Goal: Task Accomplishment & Management: Use online tool/utility

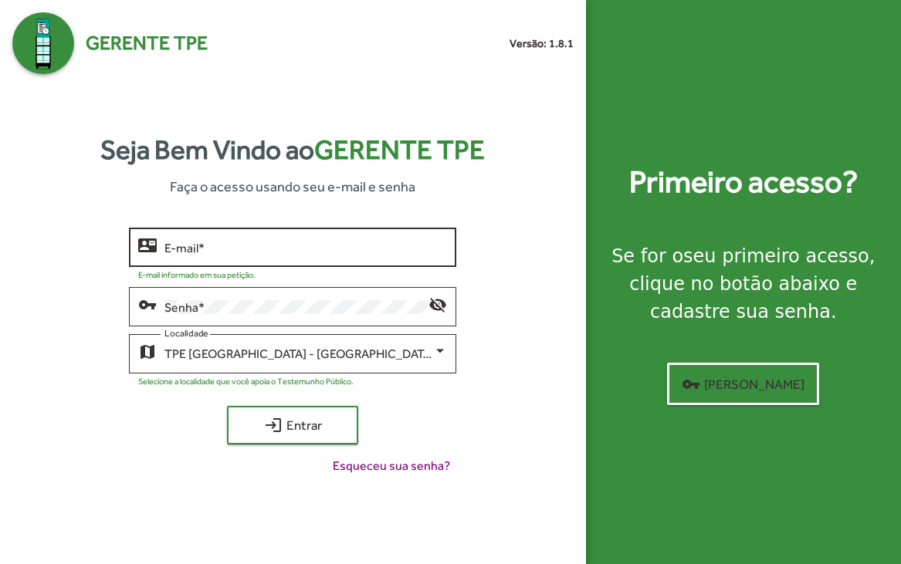
click at [231, 241] on input "E-mail *" at bounding box center [305, 248] width 283 height 14
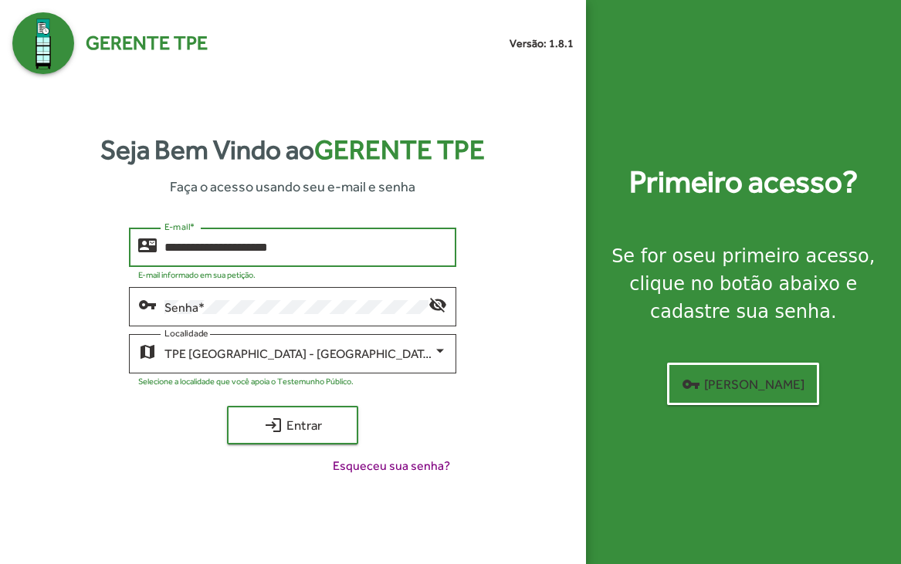
type input "**********"
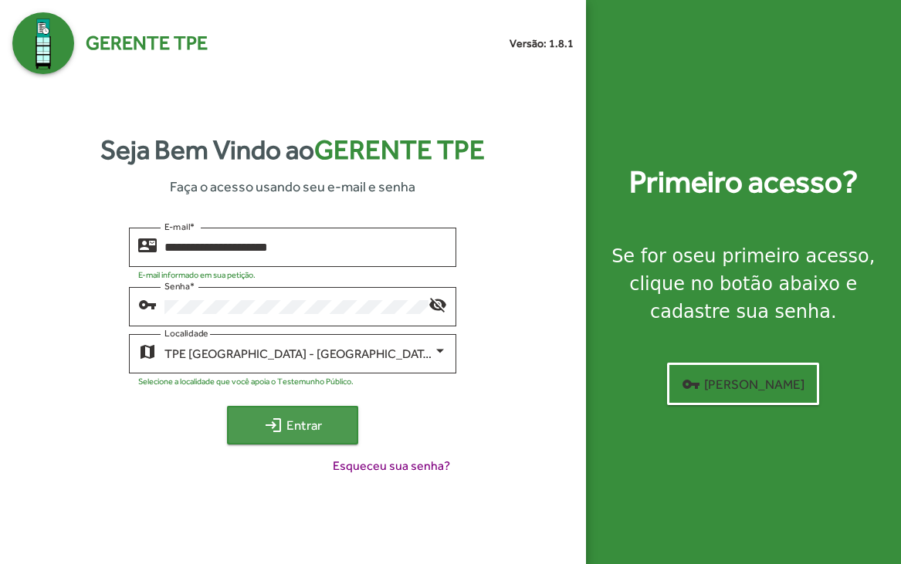
click at [317, 432] on span "login Entrar" at bounding box center [292, 426] width 103 height 28
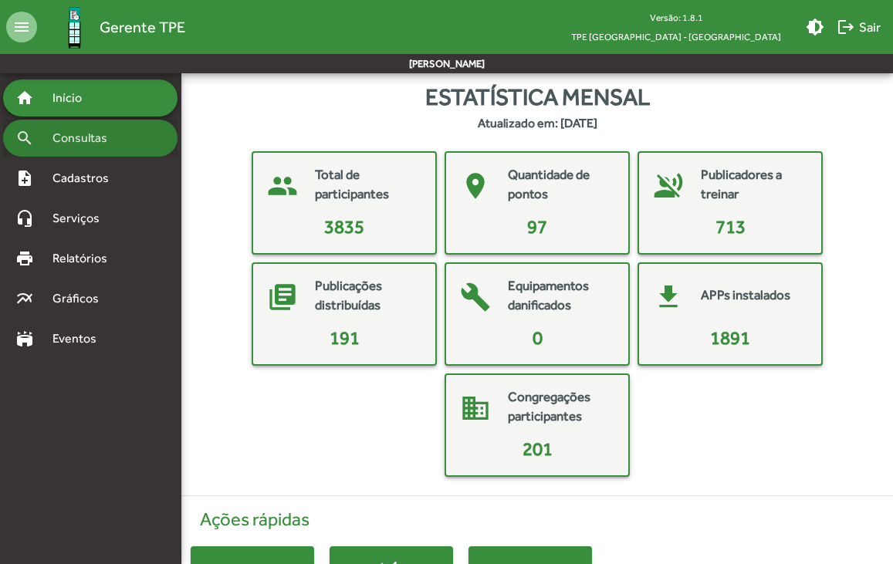
click at [97, 141] on span "Consultas" at bounding box center [85, 138] width 84 height 19
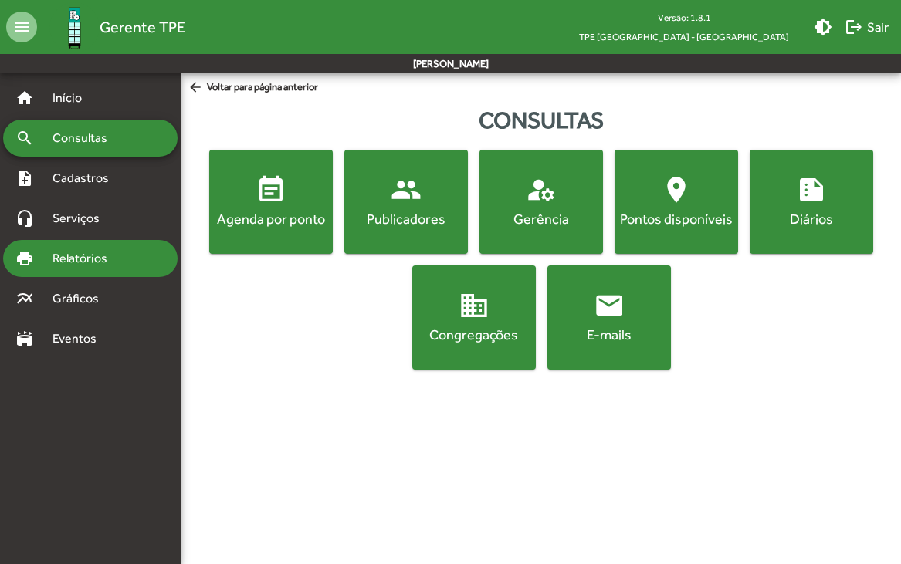
click at [66, 249] on span "Relatórios" at bounding box center [85, 258] width 84 height 19
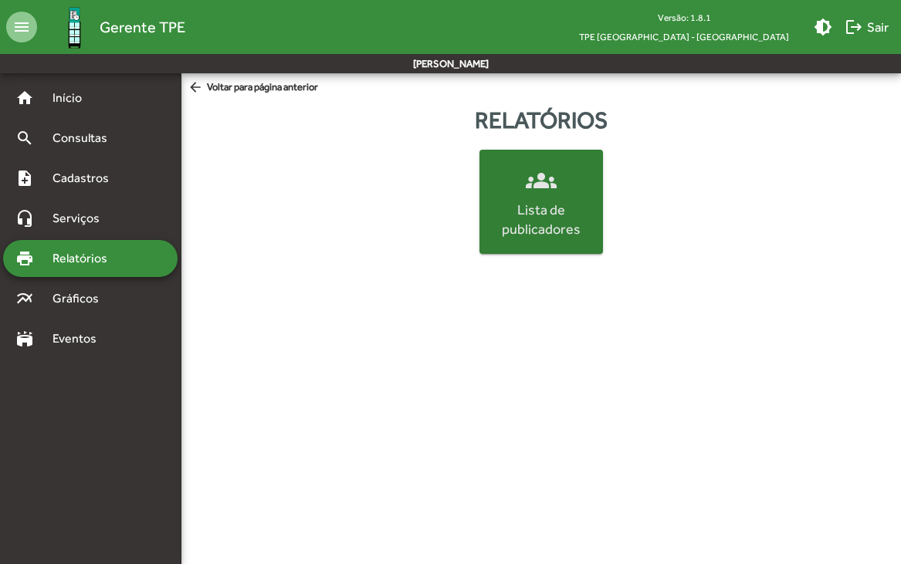
click at [514, 192] on span "groups Lista de publicadores" at bounding box center [541, 201] width 117 height 73
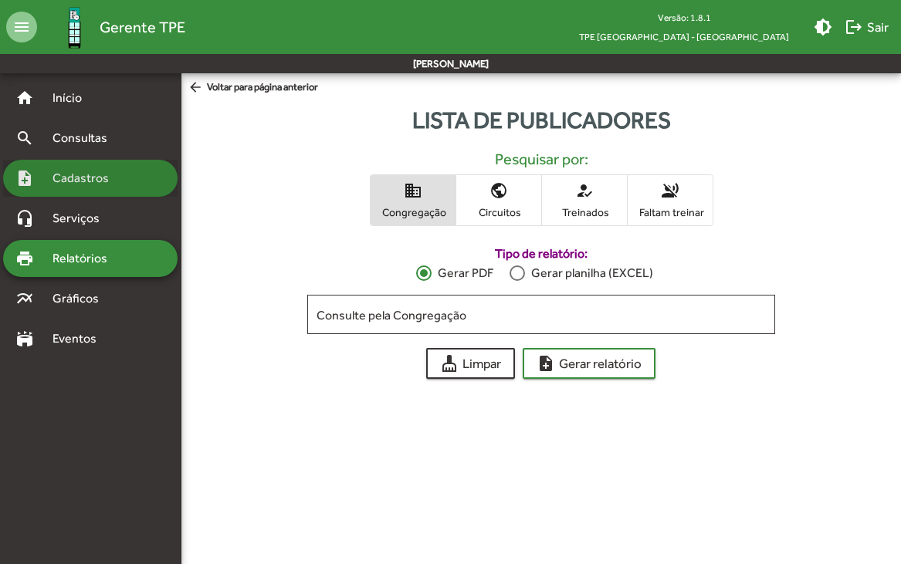
click at [74, 168] on div "note_add Cadastros" at bounding box center [90, 178] width 174 height 37
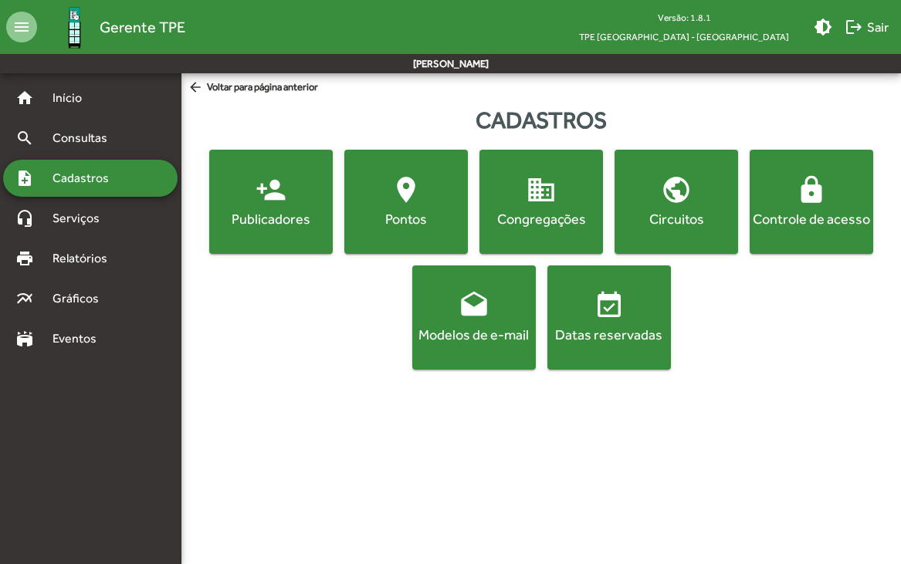
click at [798, 214] on div "Controle de acesso" at bounding box center [811, 218] width 117 height 19
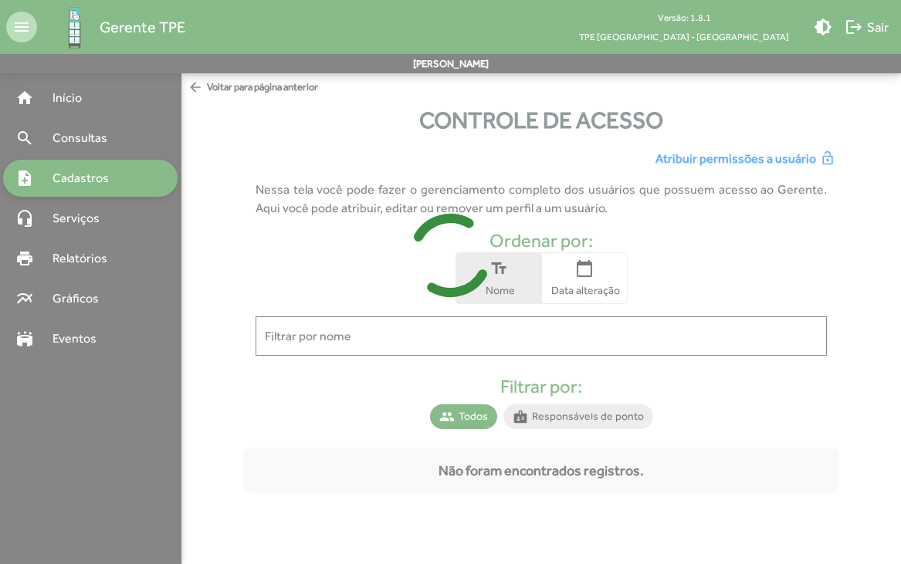
click at [452, 347] on div at bounding box center [450, 282] width 901 height 564
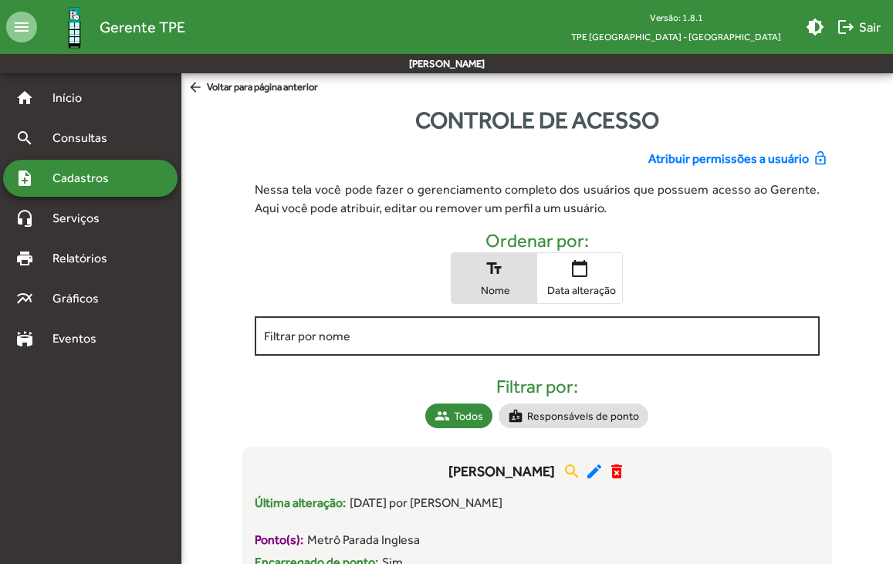
click at [363, 330] on input "Filtrar por nome" at bounding box center [537, 337] width 547 height 14
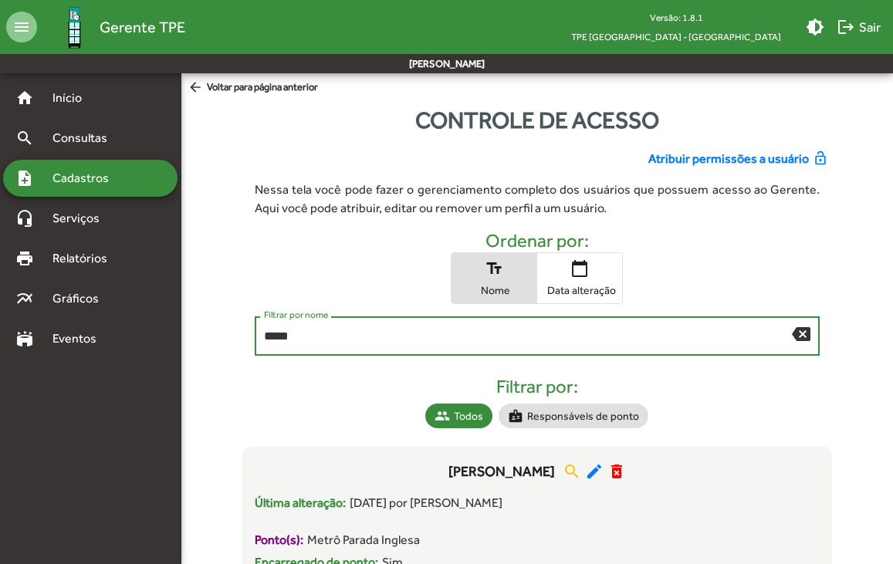
type input "*****"
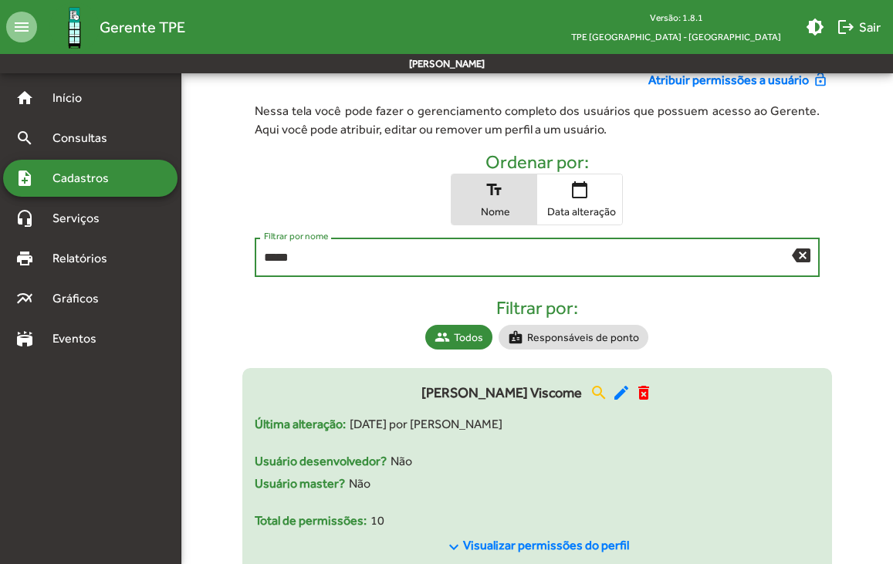
scroll to position [83, 0]
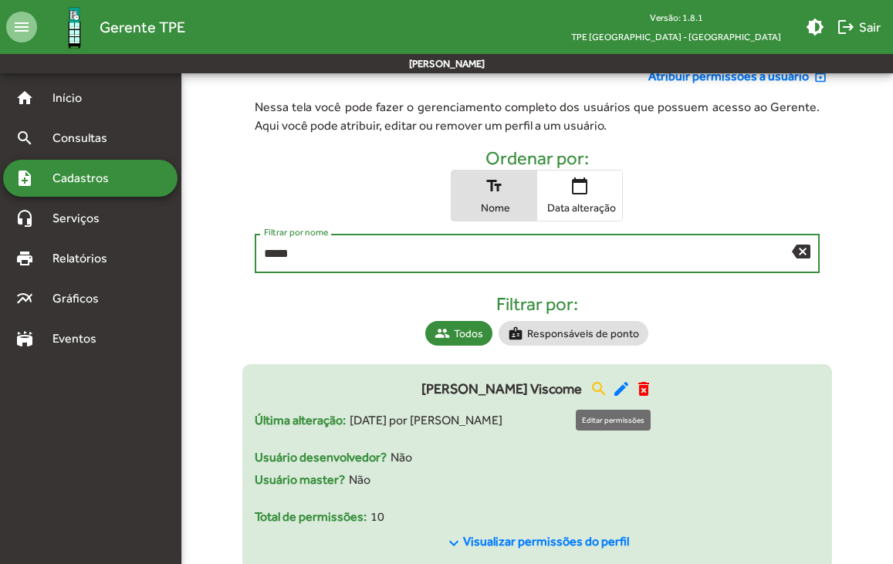
click at [616, 391] on mat-icon "edit" at bounding box center [621, 389] width 19 height 19
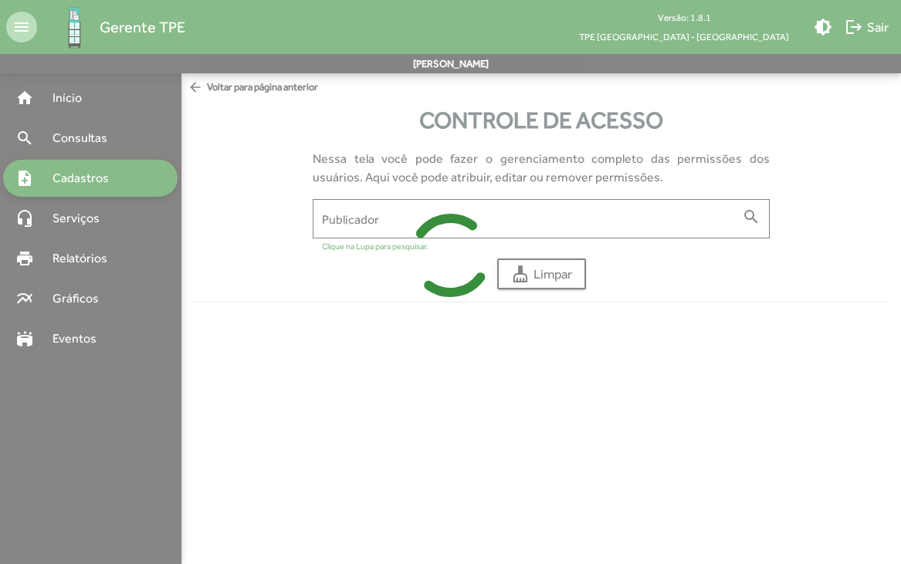
type input "**********"
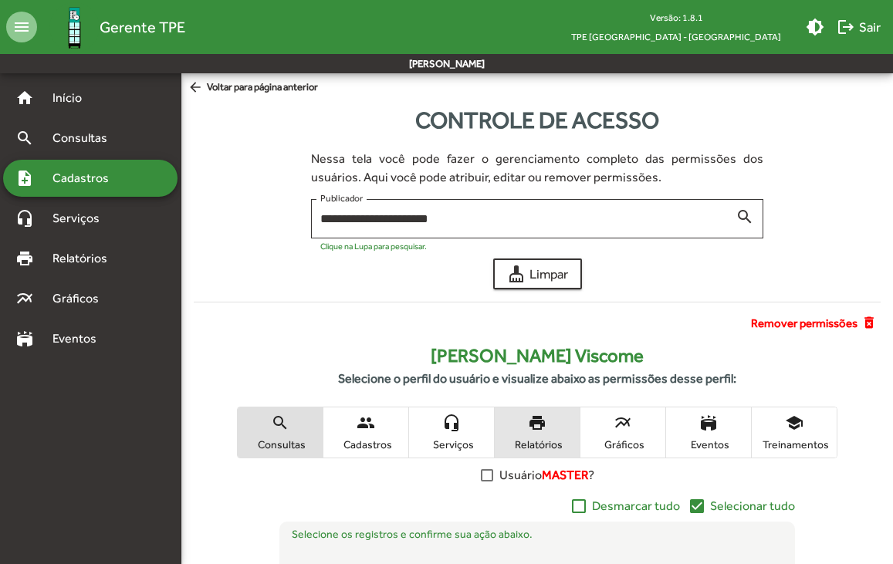
click at [544, 426] on mat-icon "print" at bounding box center [537, 423] width 19 height 19
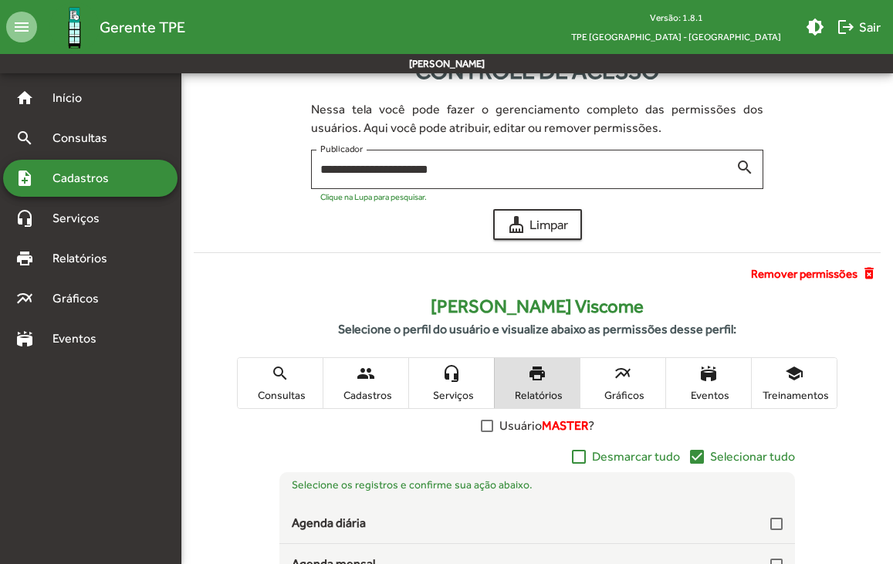
scroll to position [308, 0]
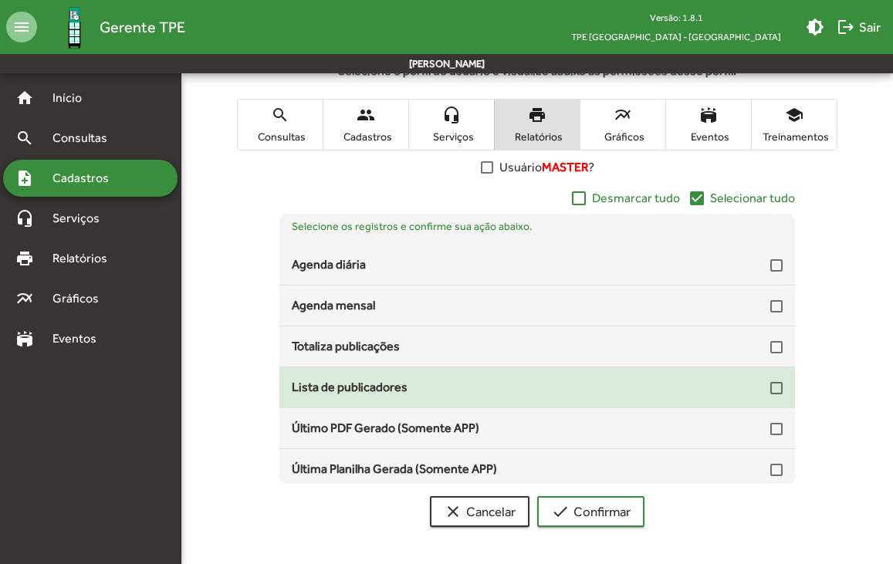
click at [778, 386] on div "Lista de publicadores" at bounding box center [538, 387] width 516 height 19
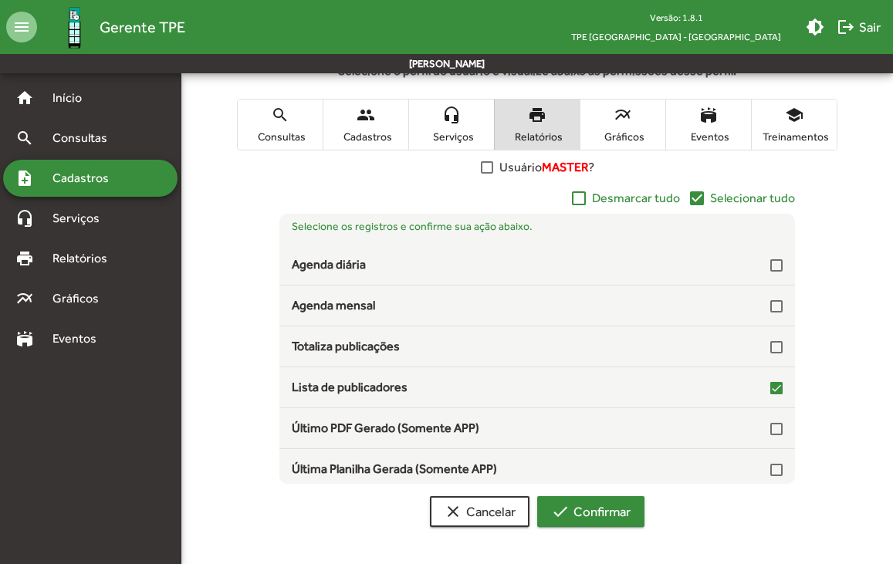
click at [578, 521] on span "check Confirmar" at bounding box center [591, 512] width 80 height 28
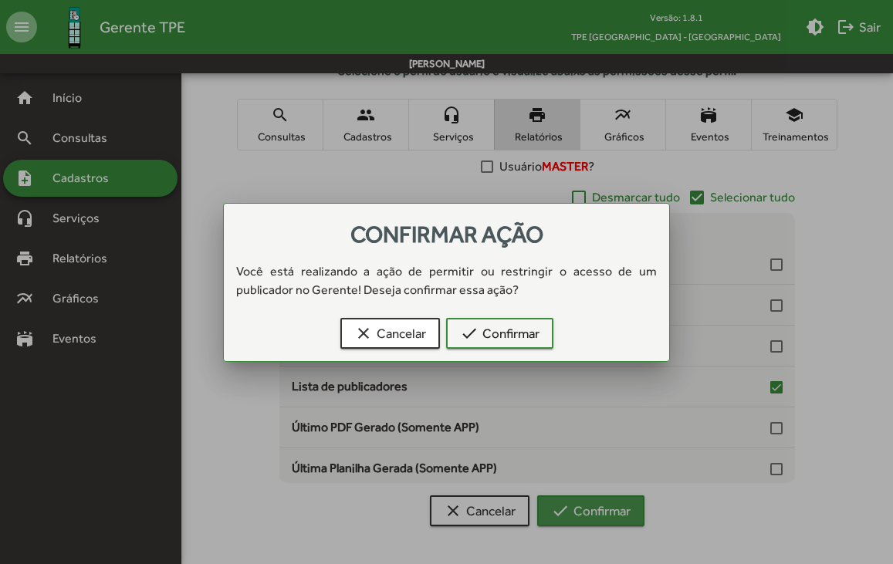
scroll to position [0, 0]
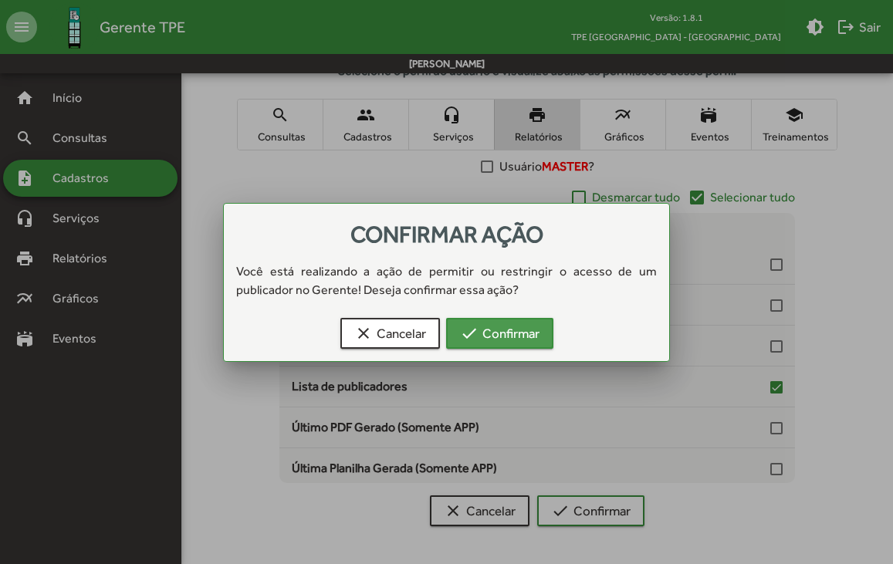
click at [477, 333] on mat-icon "check" at bounding box center [469, 333] width 19 height 19
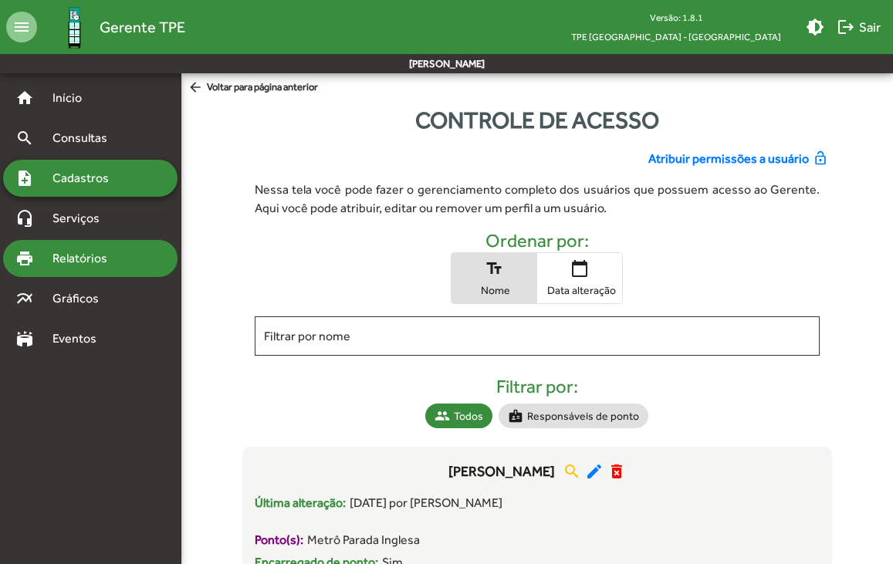
click at [65, 266] on span "Relatórios" at bounding box center [85, 258] width 84 height 19
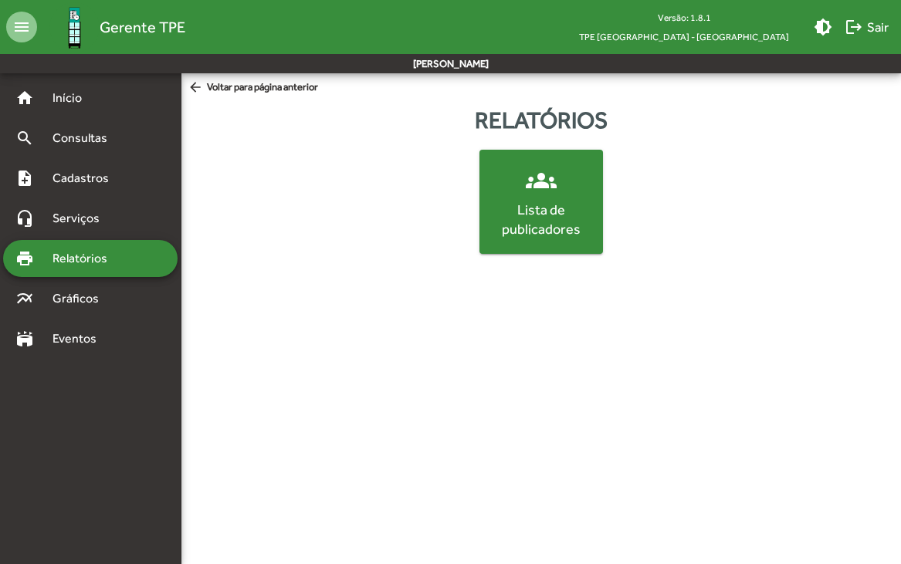
click at [562, 195] on span "groups Lista de publicadores" at bounding box center [541, 201] width 117 height 73
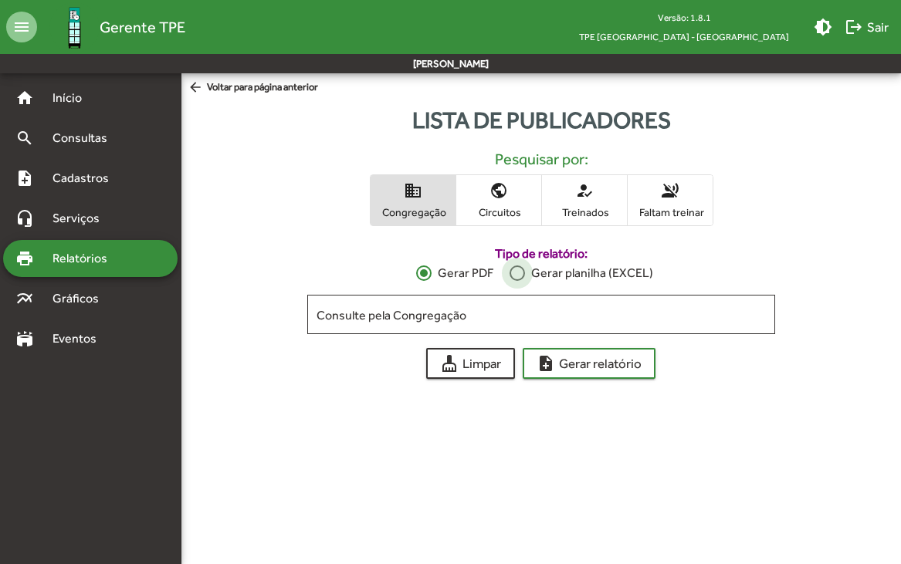
click at [526, 273] on label "Gerar planilha (EXCEL)" at bounding box center [582, 273] width 144 height 19
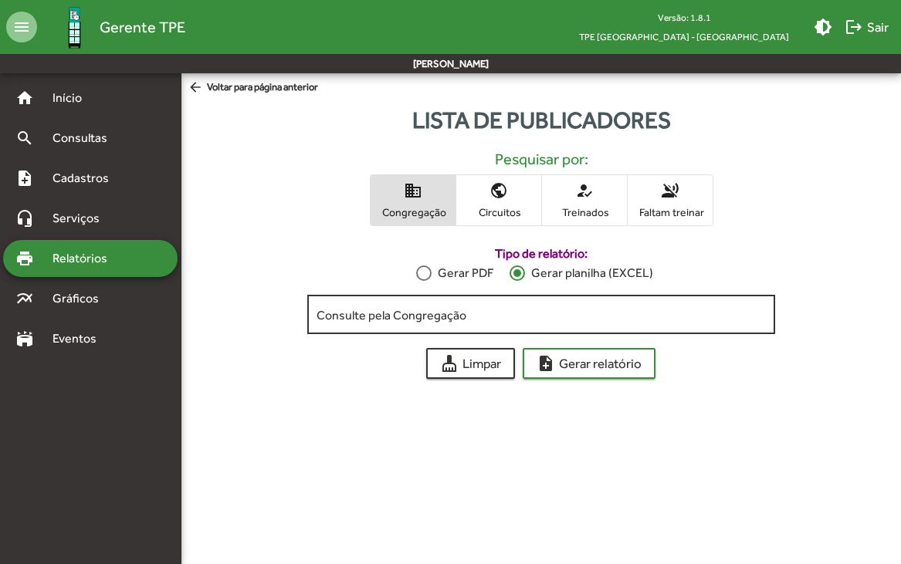
click at [484, 308] on div "Consulte pela Congregação" at bounding box center [541, 313] width 449 height 42
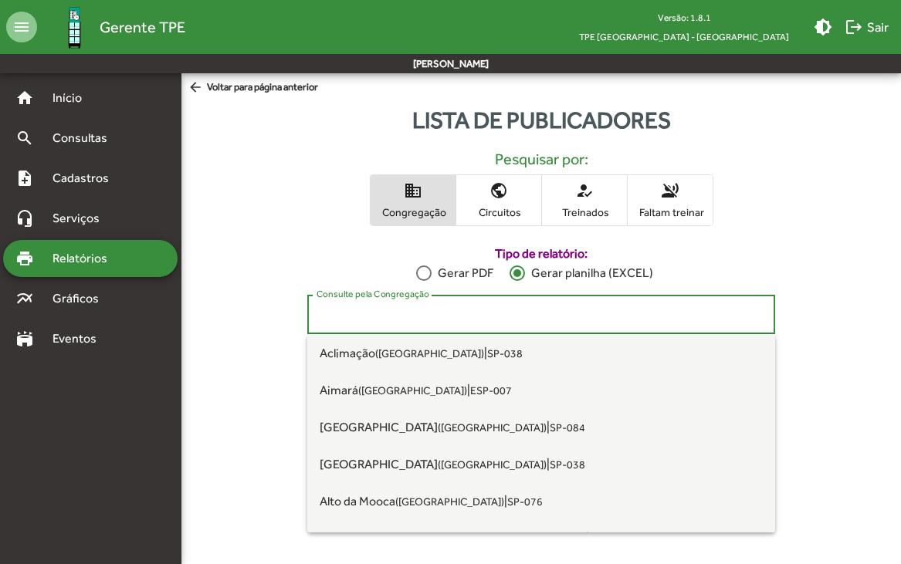
click at [480, 314] on input "Consulte pela Congregação" at bounding box center [541, 315] width 449 height 14
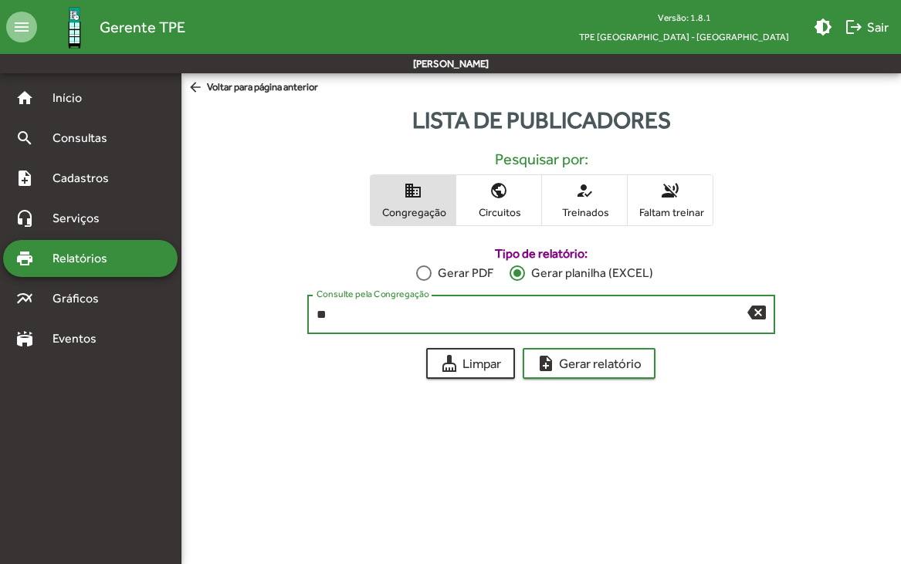
type input "*"
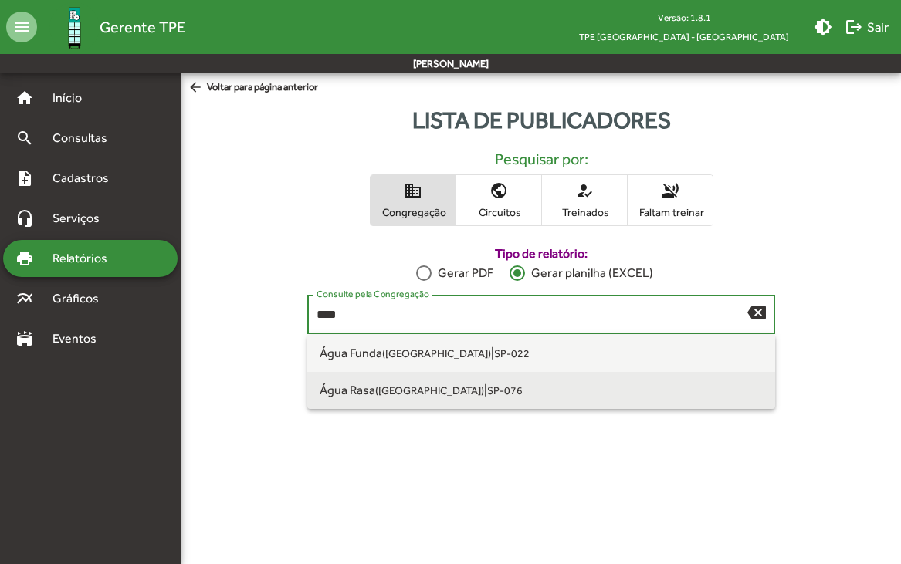
click at [398, 385] on small "([GEOGRAPHIC_DATA])" at bounding box center [429, 391] width 109 height 12
type input "**********"
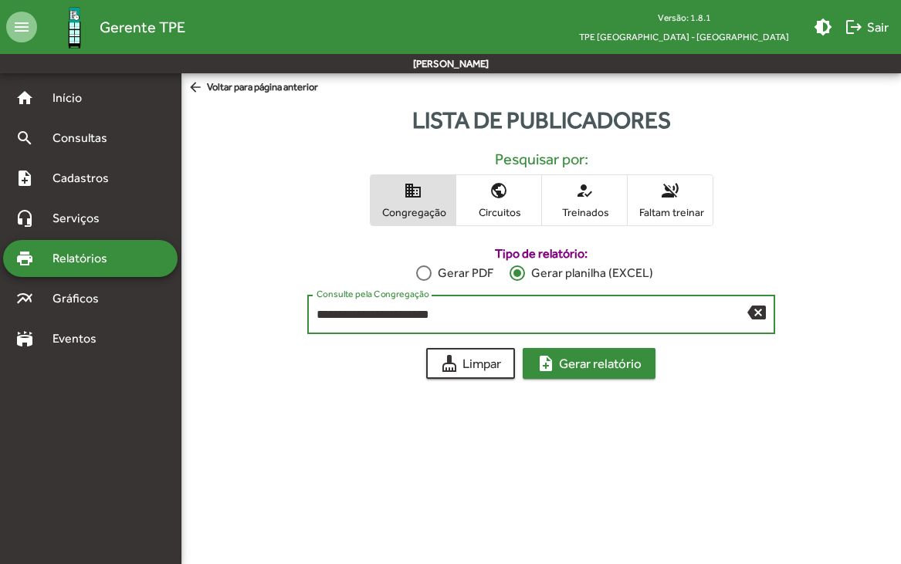
click at [598, 365] on span "note_add Gerar relatório" at bounding box center [589, 364] width 105 height 28
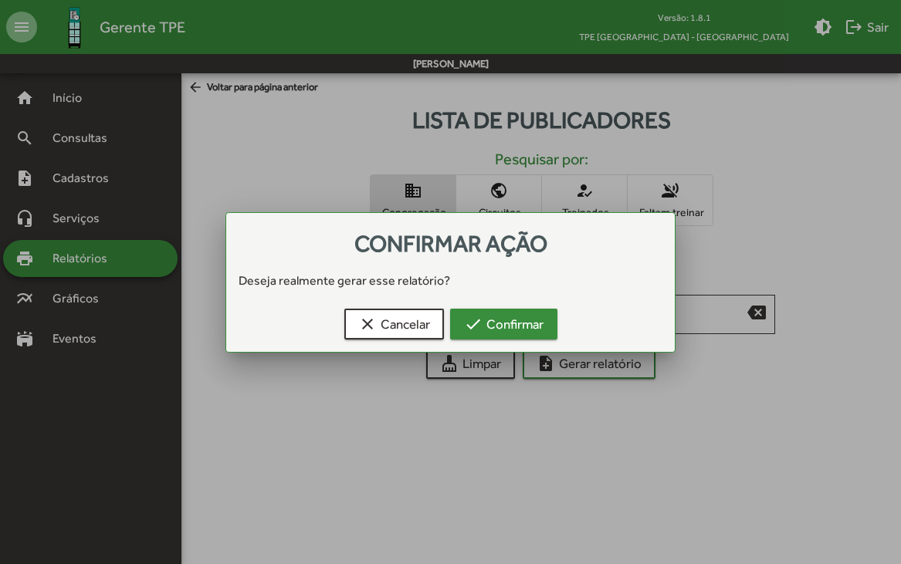
click at [539, 331] on span "check Confirmar" at bounding box center [504, 324] width 80 height 28
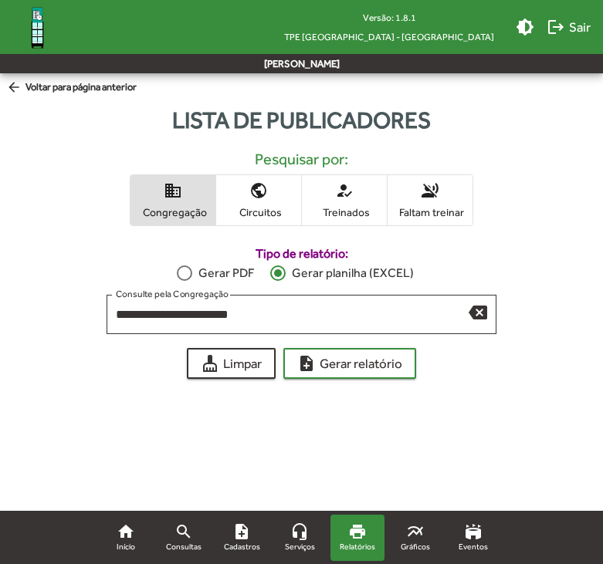
click at [183, 269] on div at bounding box center [184, 273] width 15 height 15
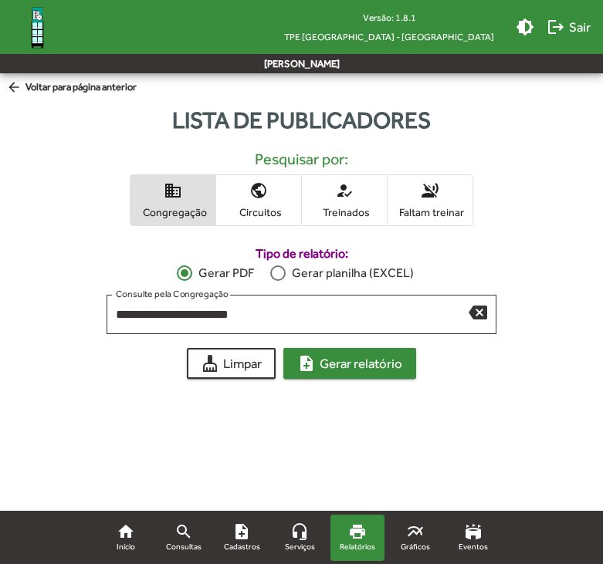
click at [322, 364] on span "note_add Gerar relatório" at bounding box center [349, 364] width 105 height 28
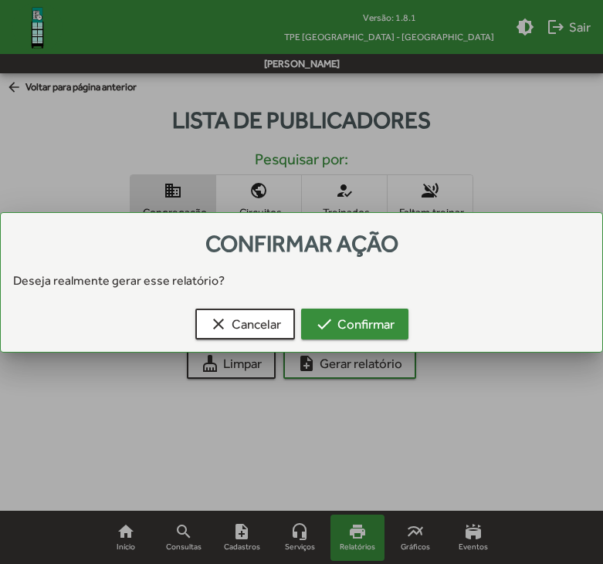
click at [341, 320] on span "check Confirmar" at bounding box center [355, 324] width 80 height 28
